Goal: Information Seeking & Learning: Learn about a topic

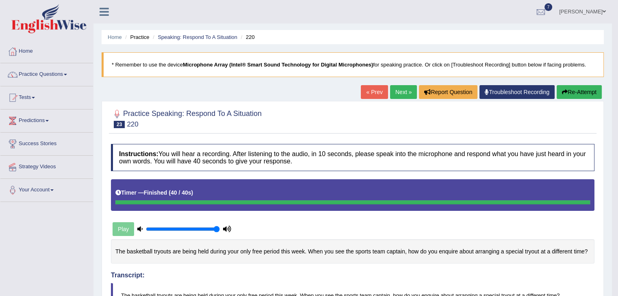
click at [394, 92] on link "Next »" at bounding box center [403, 92] width 27 height 14
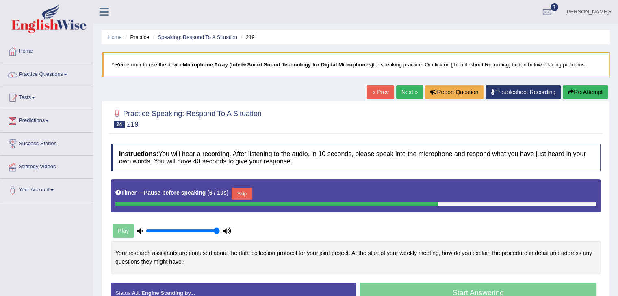
click at [243, 189] on button "Skip" at bounding box center [241, 194] width 20 height 12
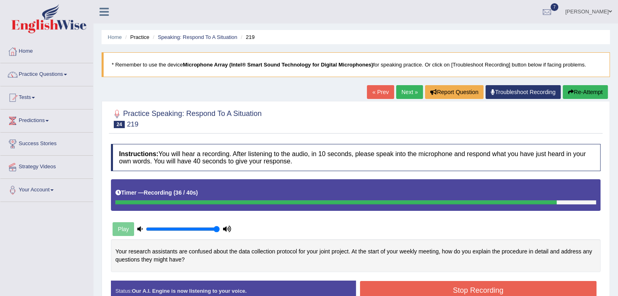
click at [411, 294] on button "Stop Recording" at bounding box center [478, 290] width 237 height 19
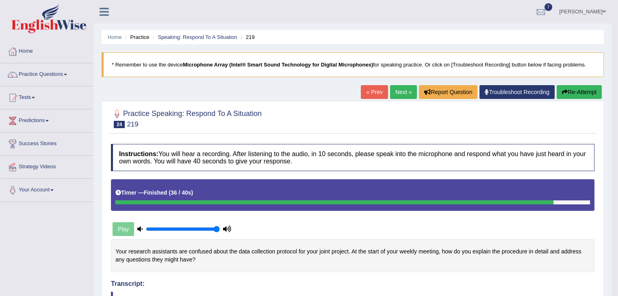
click at [394, 91] on link "Next »" at bounding box center [403, 92] width 27 height 14
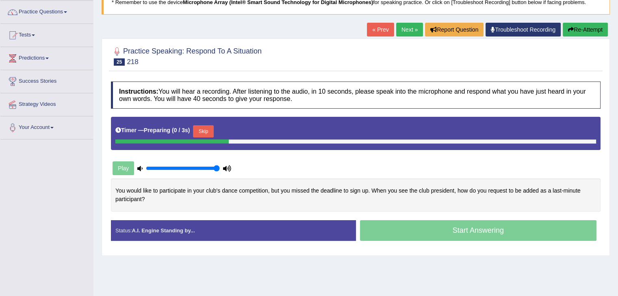
click at [612, 208] on html "Toggle navigation Home Practice Questions Speaking Practice Read Aloud Repeat S…" at bounding box center [309, 85] width 618 height 296
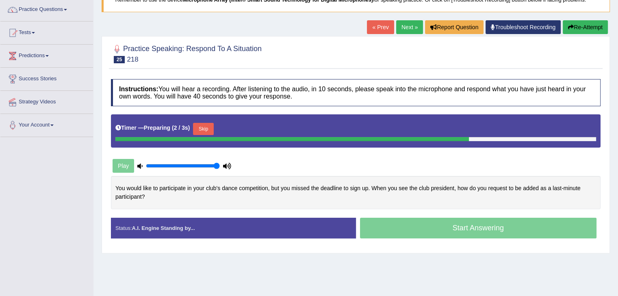
click at [200, 129] on button "Skip" at bounding box center [203, 129] width 20 height 12
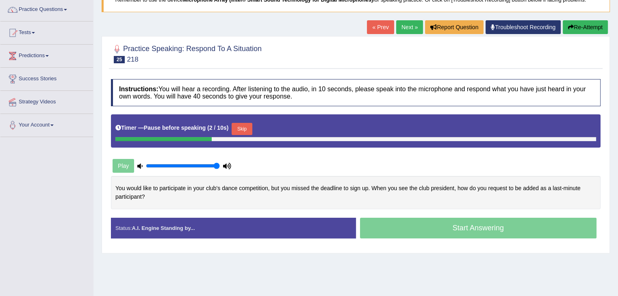
click at [249, 126] on button "Skip" at bounding box center [241, 129] width 20 height 12
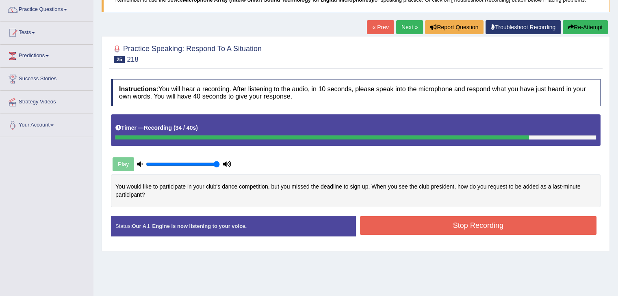
click at [466, 221] on button "Stop Recording" at bounding box center [478, 225] width 237 height 19
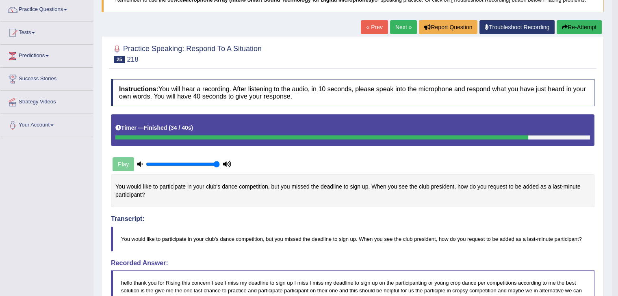
drag, startPoint x: 623, startPoint y: 93, endPoint x: 623, endPoint y: 121, distance: 28.0
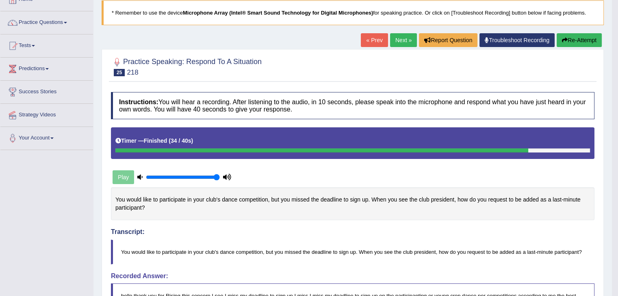
scroll to position [44, 0]
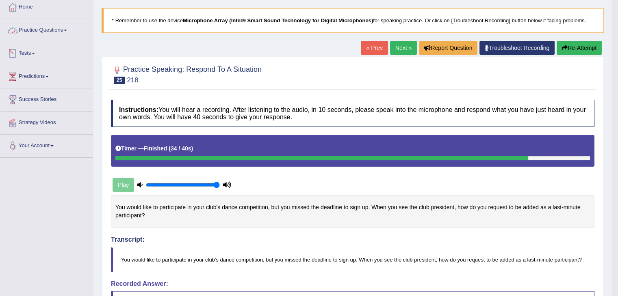
click at [46, 26] on link "Practice Questions" at bounding box center [46, 29] width 93 height 20
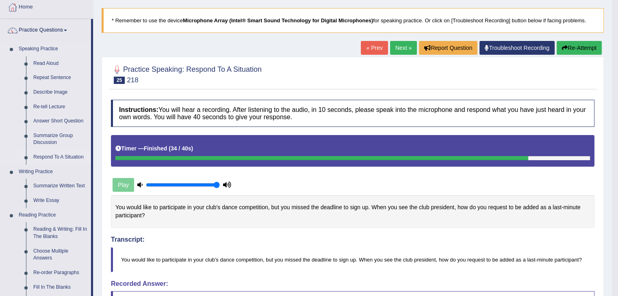
click at [50, 158] on link "Respond To A Situation" at bounding box center [60, 157] width 61 height 15
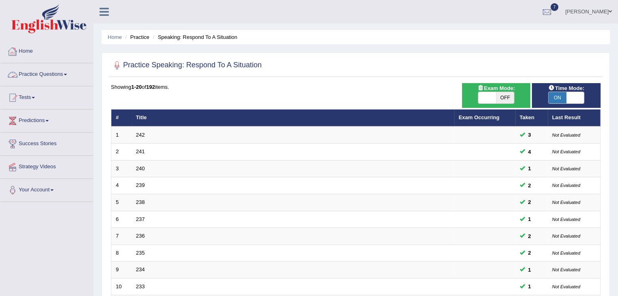
click at [37, 75] on link "Practice Questions" at bounding box center [46, 73] width 93 height 20
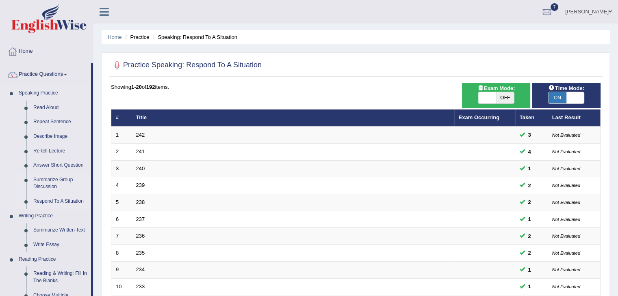
click at [53, 182] on link "Summarize Group Discussion" at bounding box center [60, 184] width 61 height 22
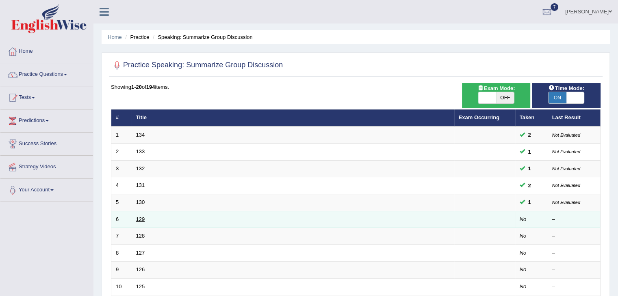
click at [141, 220] on link "129" at bounding box center [140, 219] width 9 height 6
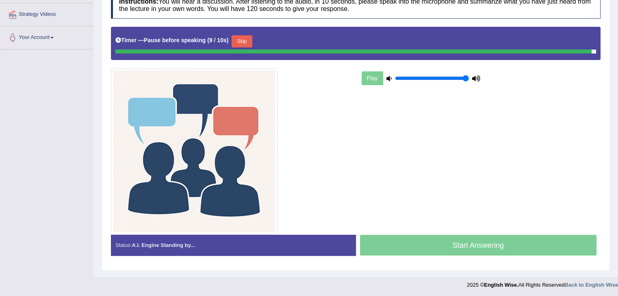
scroll to position [151, 0]
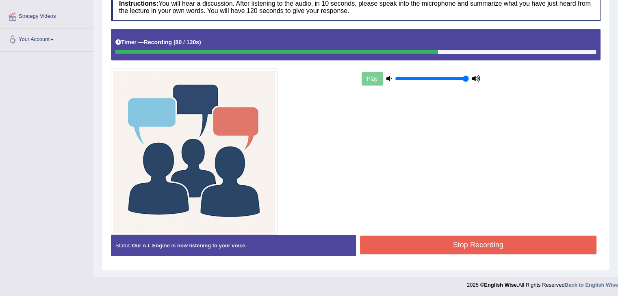
click at [403, 240] on button "Stop Recording" at bounding box center [478, 245] width 237 height 19
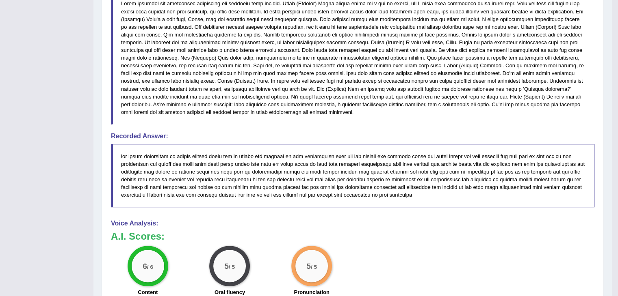
scroll to position [496, 0]
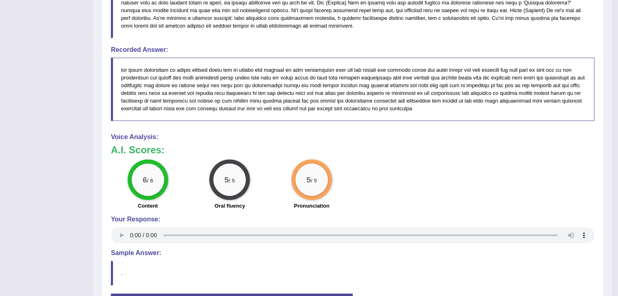
drag, startPoint x: 614, startPoint y: 214, endPoint x: 623, endPoint y: 220, distance: 10.9
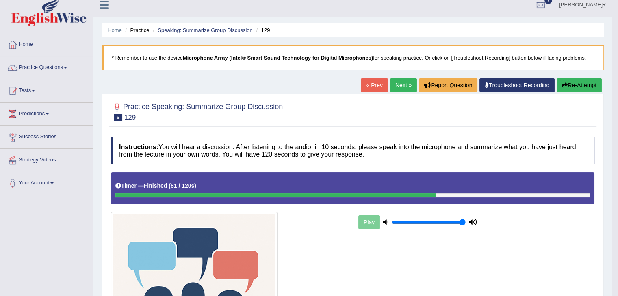
scroll to position [0, 0]
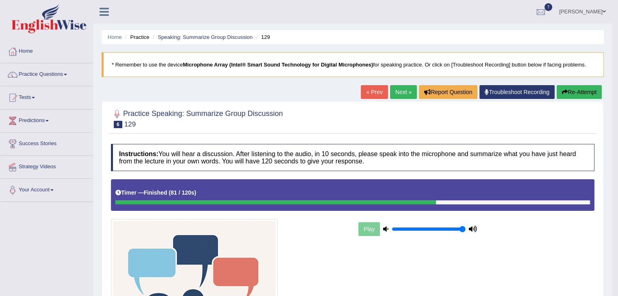
click at [398, 96] on link "Next »" at bounding box center [403, 92] width 27 height 14
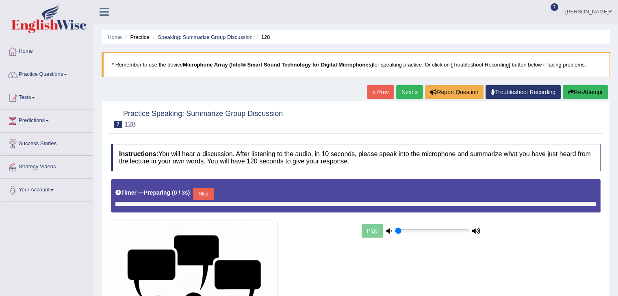
type input "1"
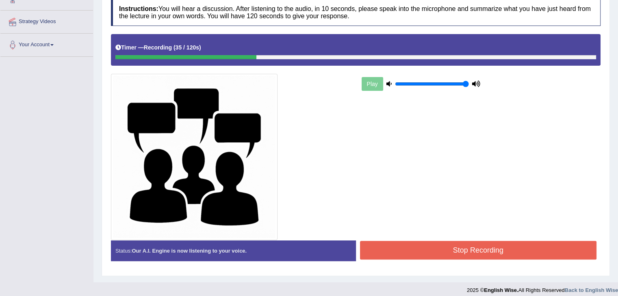
scroll to position [151, 0]
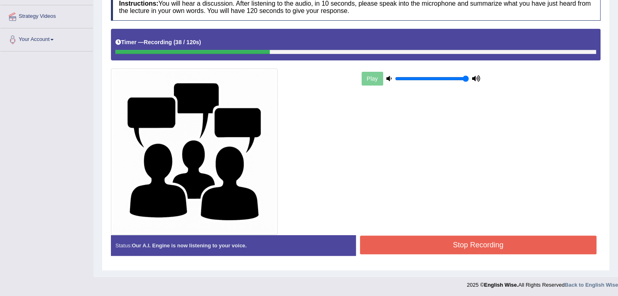
click at [473, 243] on button "Stop Recording" at bounding box center [478, 245] width 237 height 19
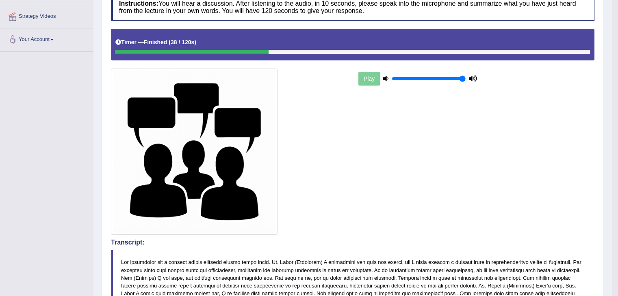
scroll to position [0, 0]
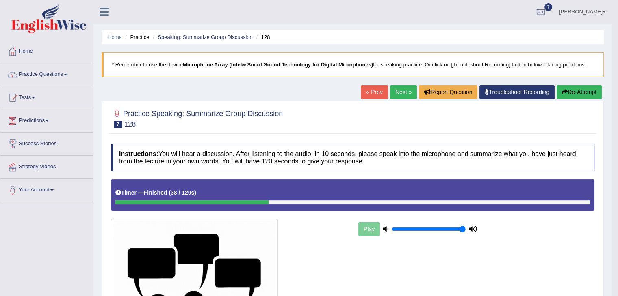
click at [569, 89] on button "Re-Attempt" at bounding box center [578, 92] width 45 height 14
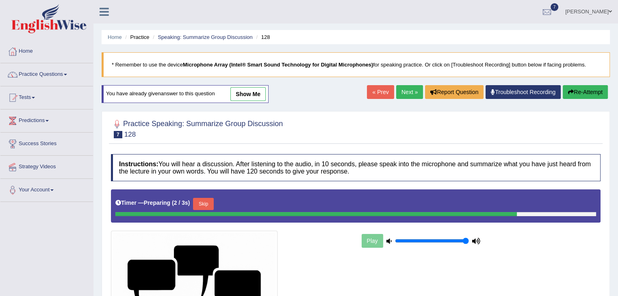
click at [205, 207] on button "Skip" at bounding box center [203, 204] width 20 height 12
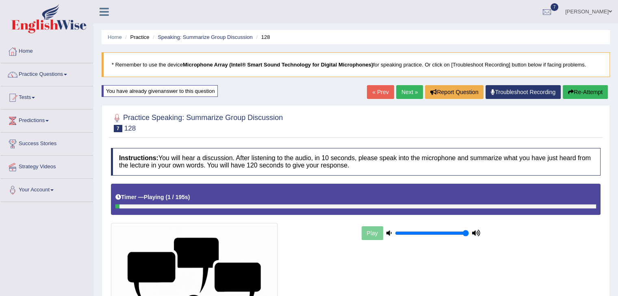
click at [206, 206] on div at bounding box center [355, 207] width 480 height 4
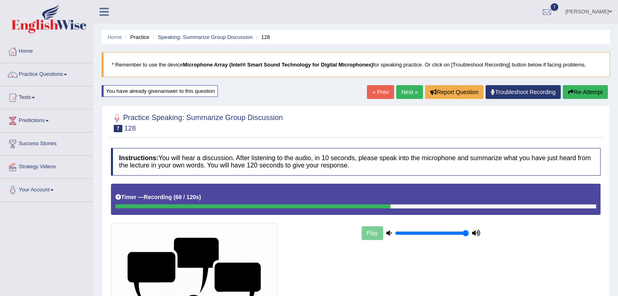
scroll to position [100, 0]
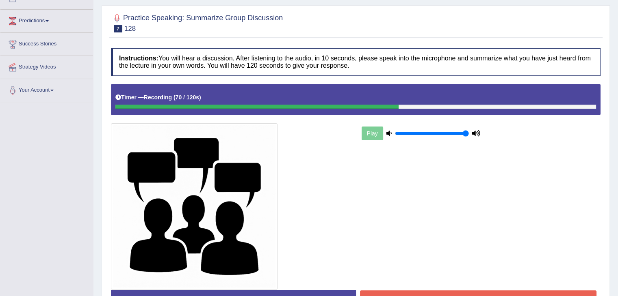
click at [411, 291] on button "Stop Recording" at bounding box center [478, 300] width 237 height 19
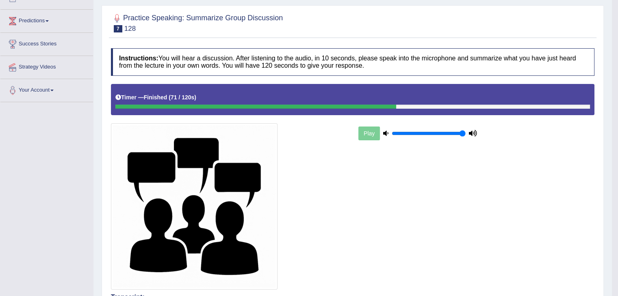
drag, startPoint x: 614, startPoint y: 117, endPoint x: 621, endPoint y: 116, distance: 7.0
click at [617, 116] on html "Toggle navigation Home Practice Questions Speaking Practice Read Aloud Repeat S…" at bounding box center [309, 48] width 618 height 296
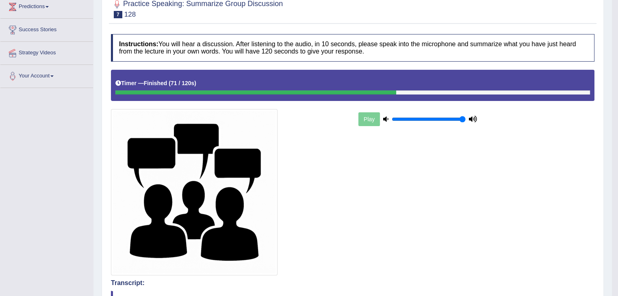
scroll to position [0, 0]
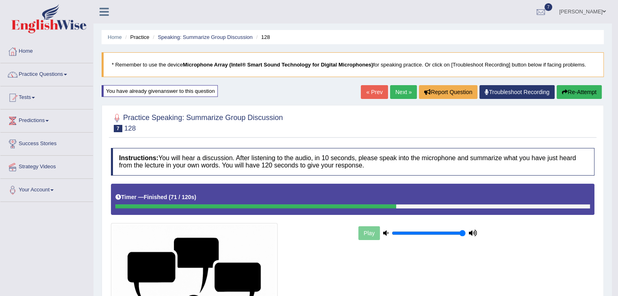
click at [391, 91] on link "Next »" at bounding box center [403, 92] width 27 height 14
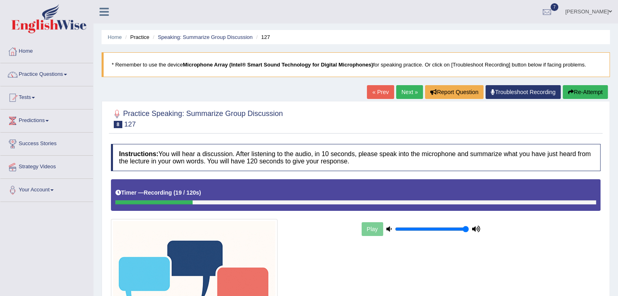
click at [589, 95] on button "Re-Attempt" at bounding box center [584, 92] width 45 height 14
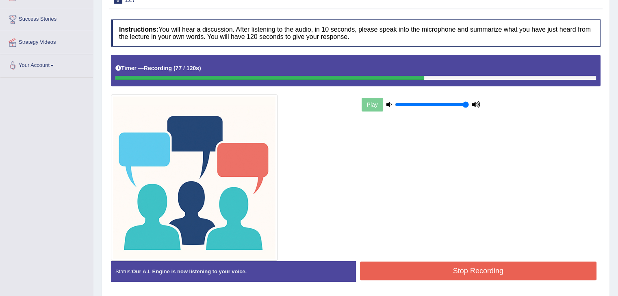
scroll to position [151, 0]
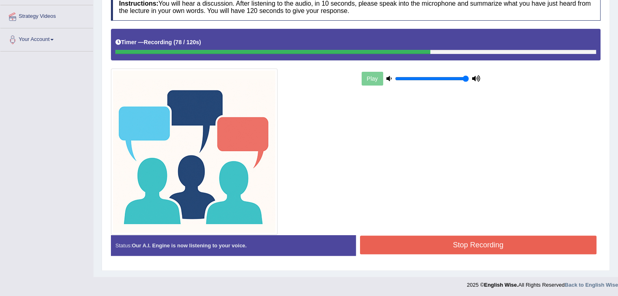
click at [484, 241] on button "Stop Recording" at bounding box center [478, 245] width 237 height 19
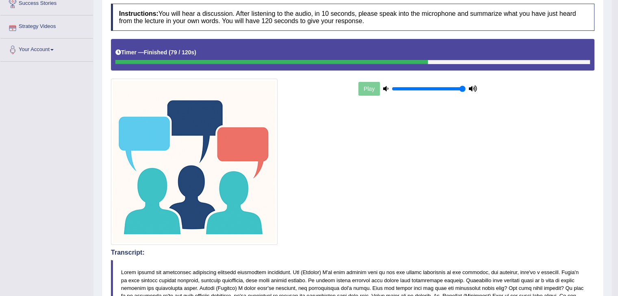
scroll to position [0, 0]
